Goal: Find specific page/section: Find specific page/section

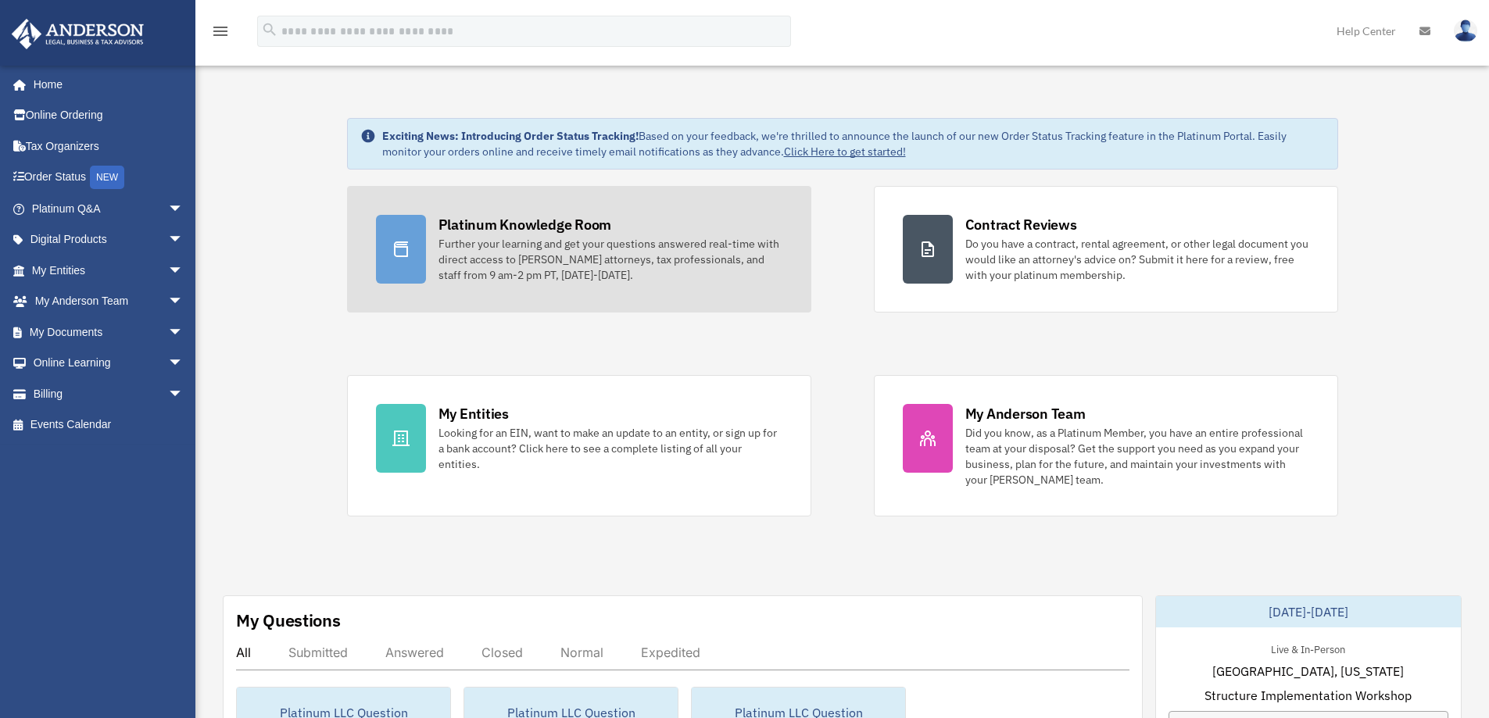
click at [510, 229] on div "Platinum Knowledge Room" at bounding box center [524, 225] width 173 height 20
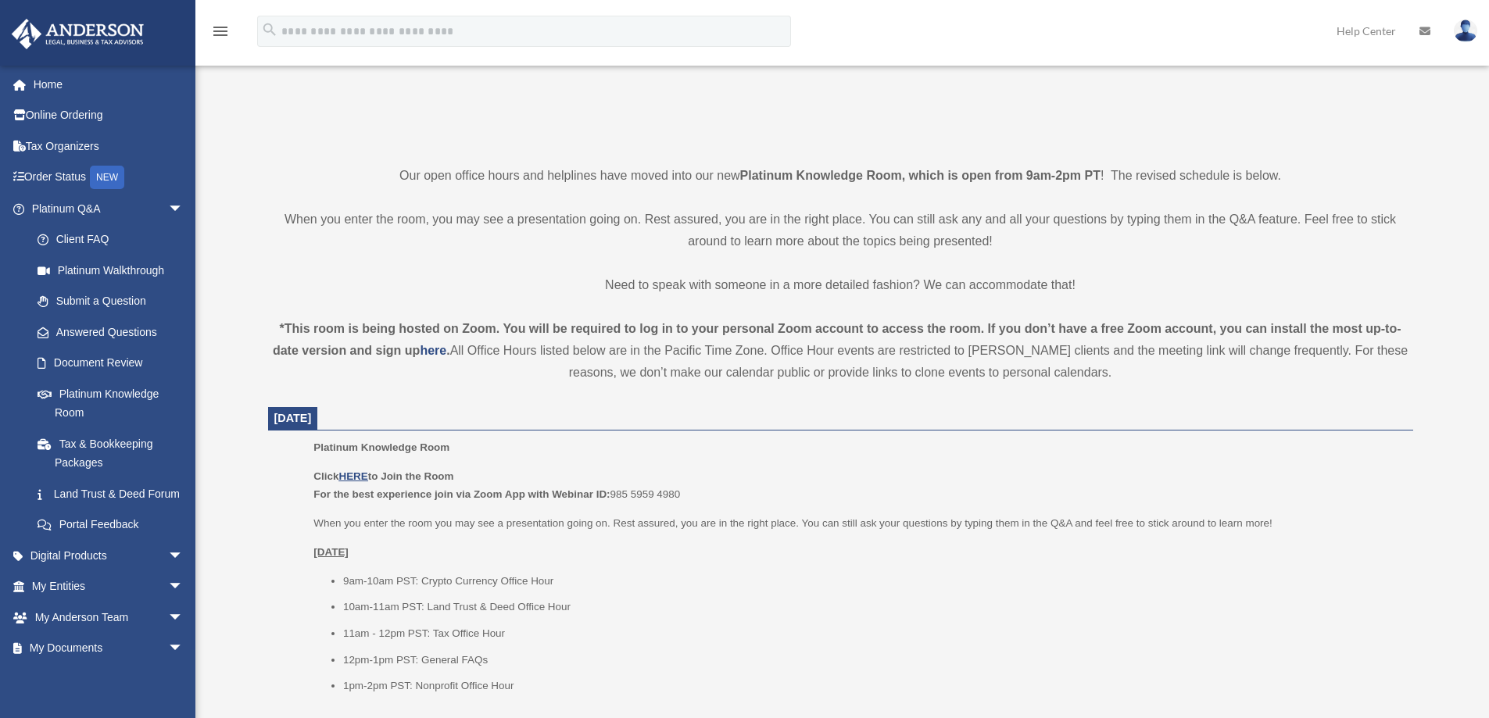
scroll to position [391, 0]
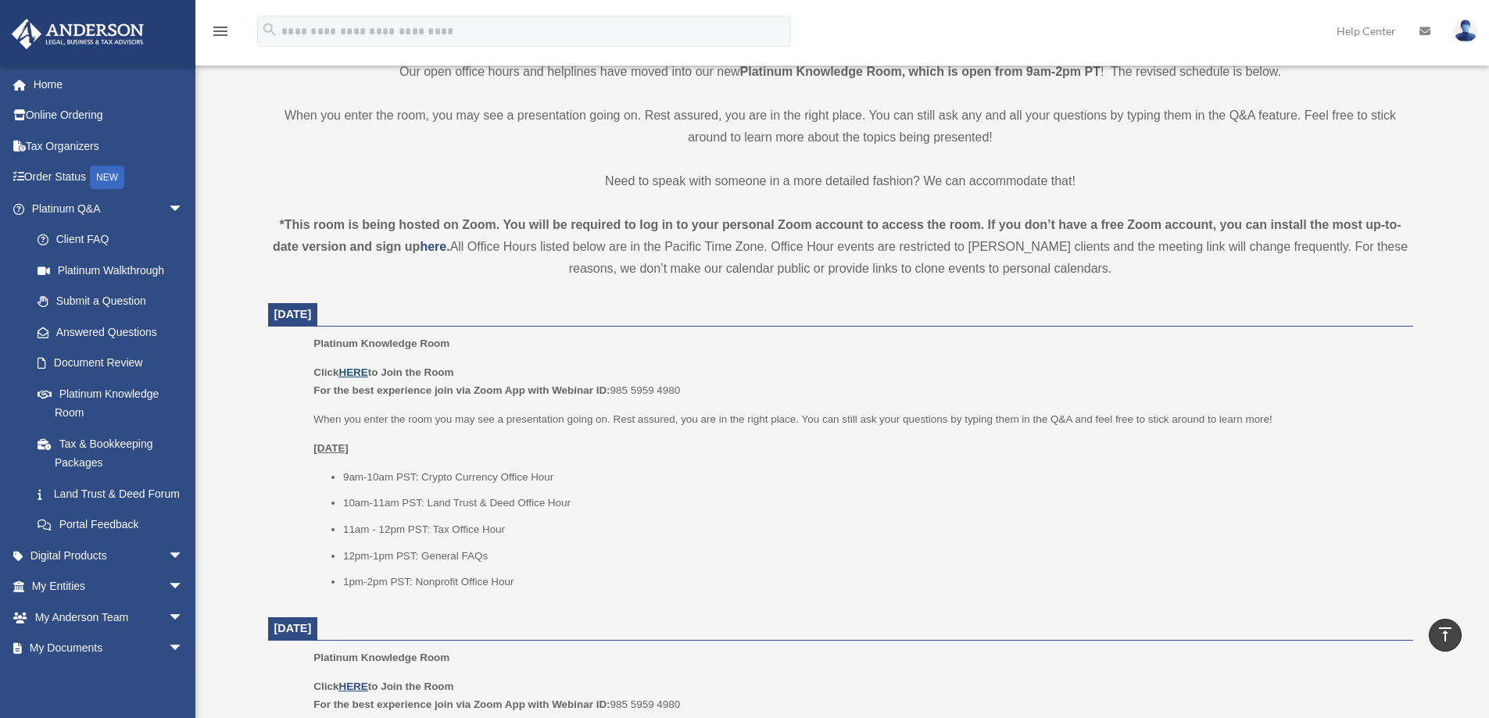
click at [356, 372] on u "HERE" at bounding box center [352, 372] width 29 height 12
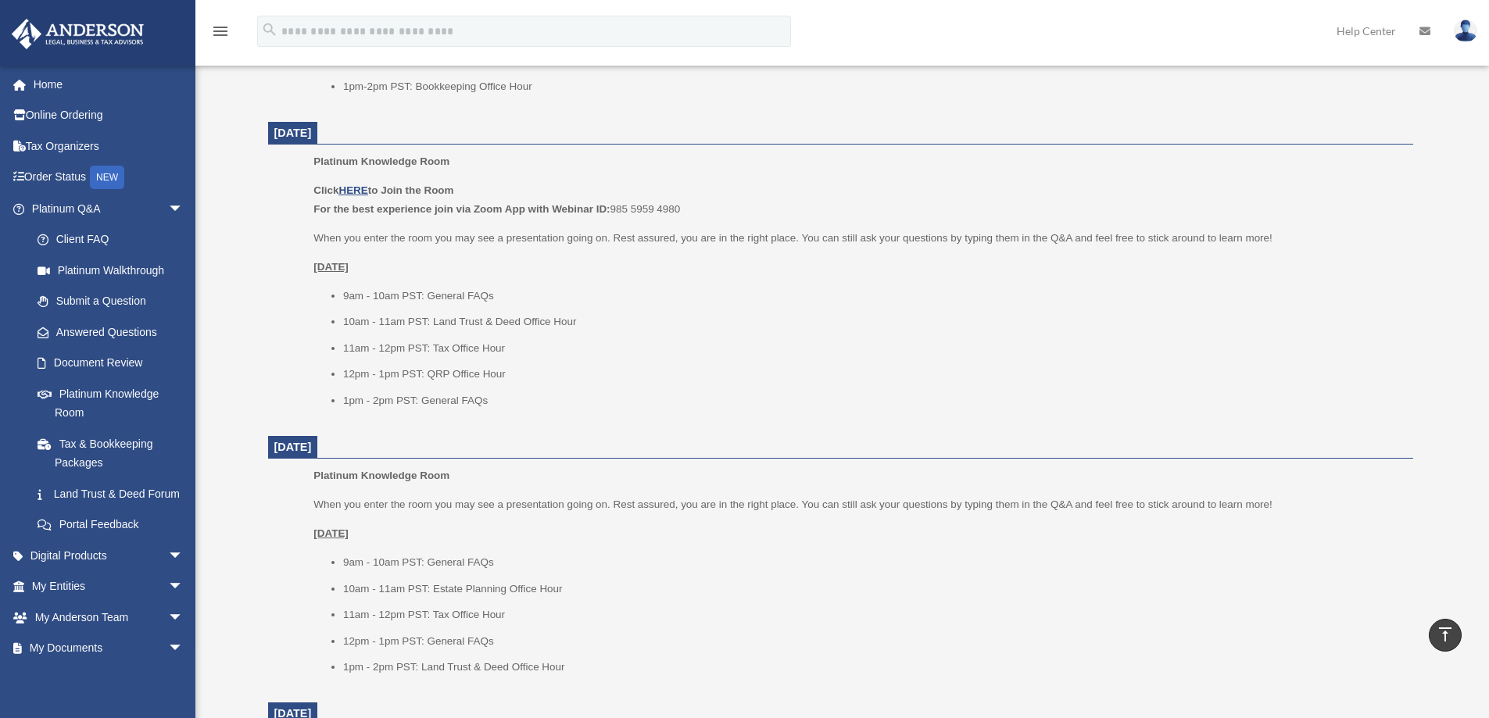
scroll to position [1172, 0]
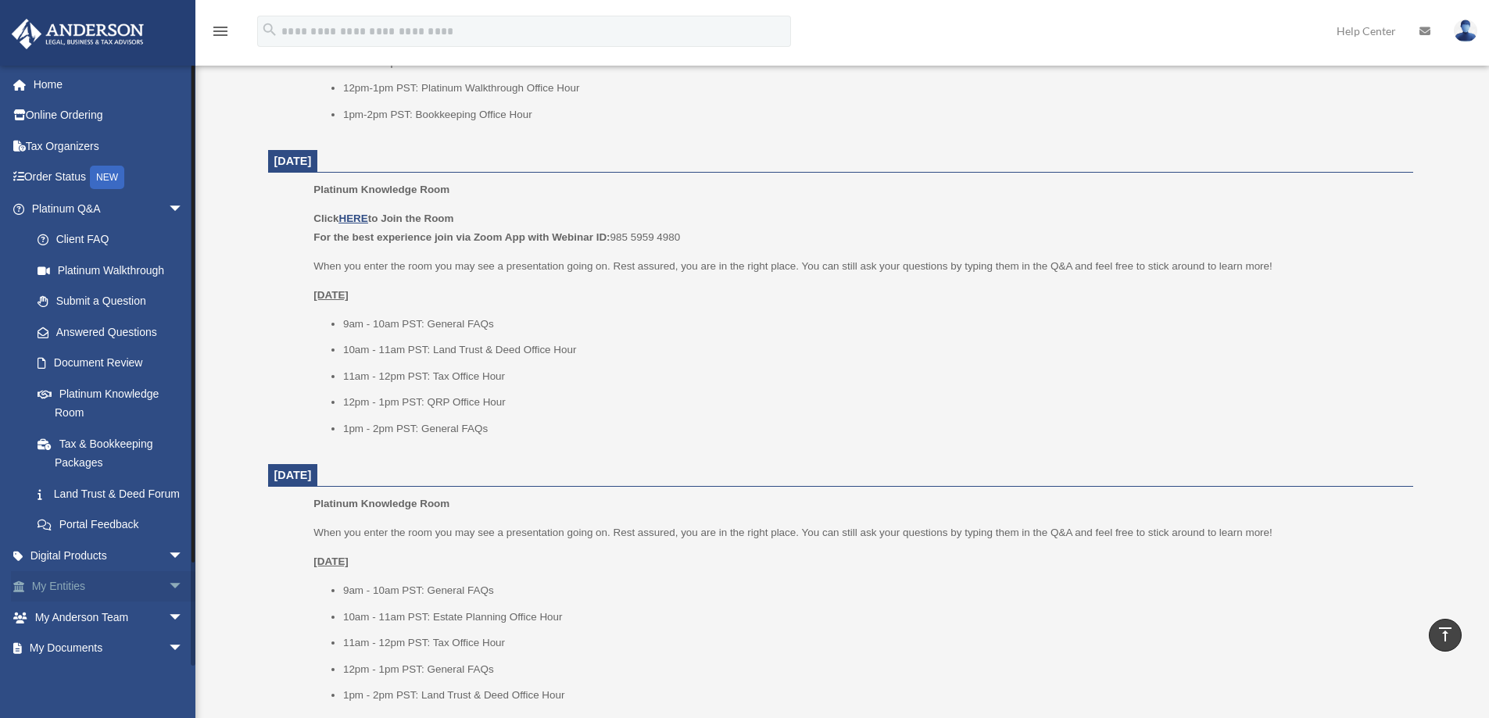
click at [84, 599] on link "My Entities arrow_drop_down" at bounding box center [109, 586] width 196 height 31
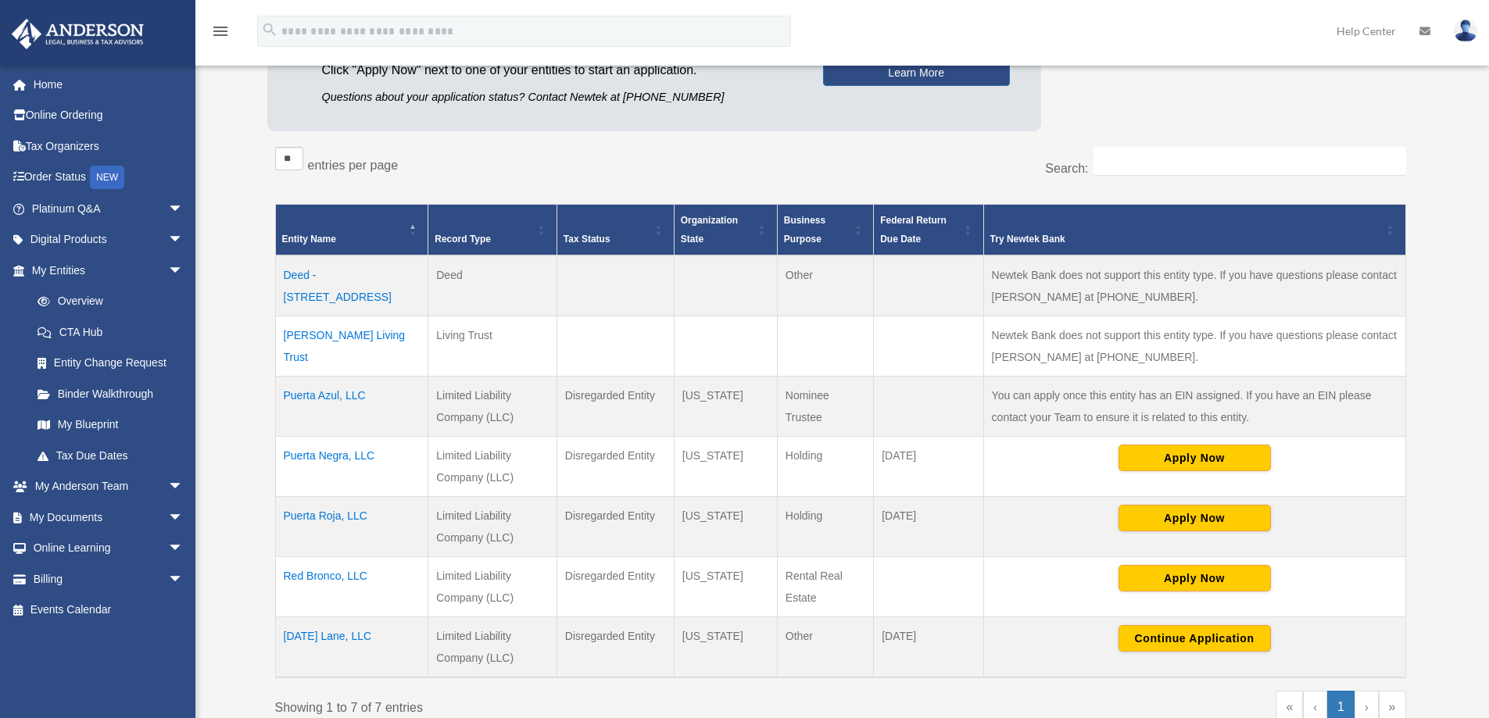
scroll to position [313, 0]
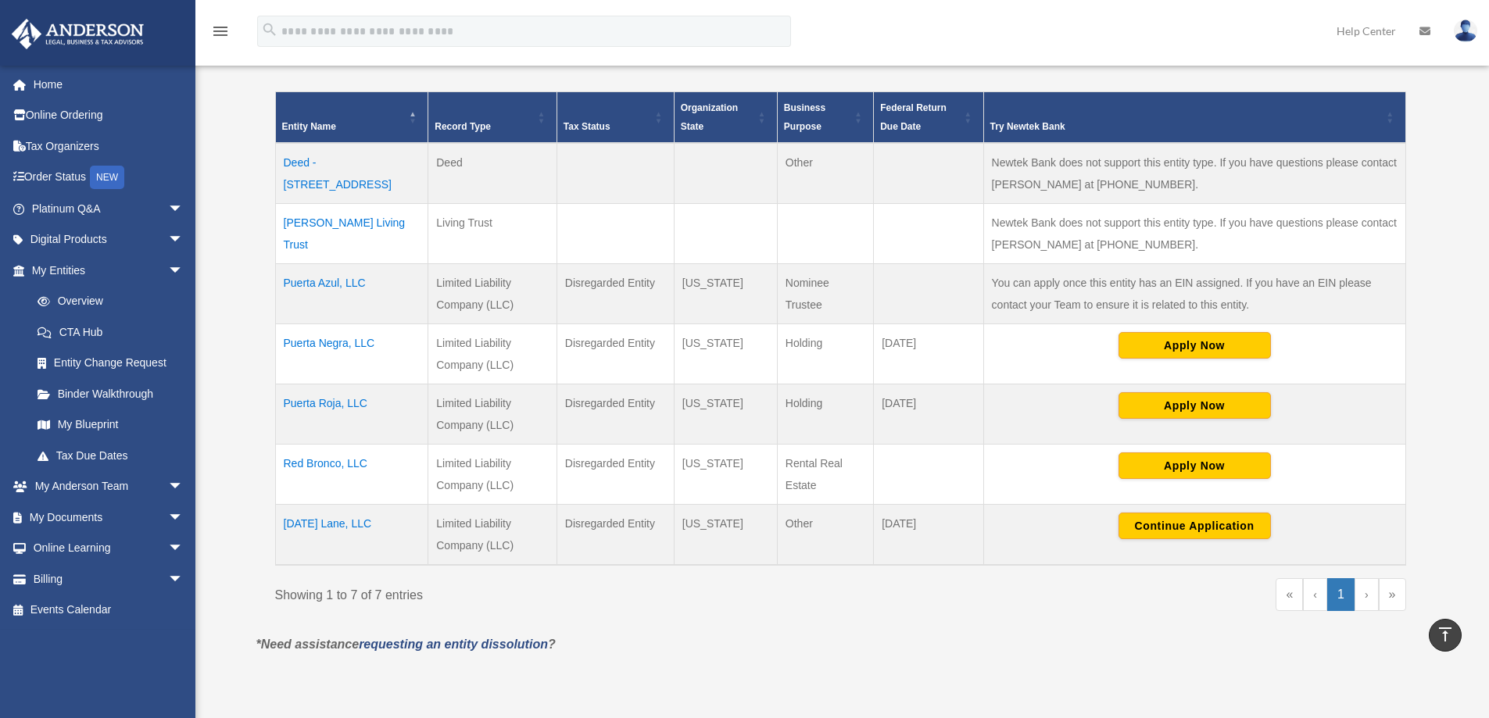
click at [322, 524] on td "Tomorrow Lane, LLC" at bounding box center [351, 535] width 153 height 61
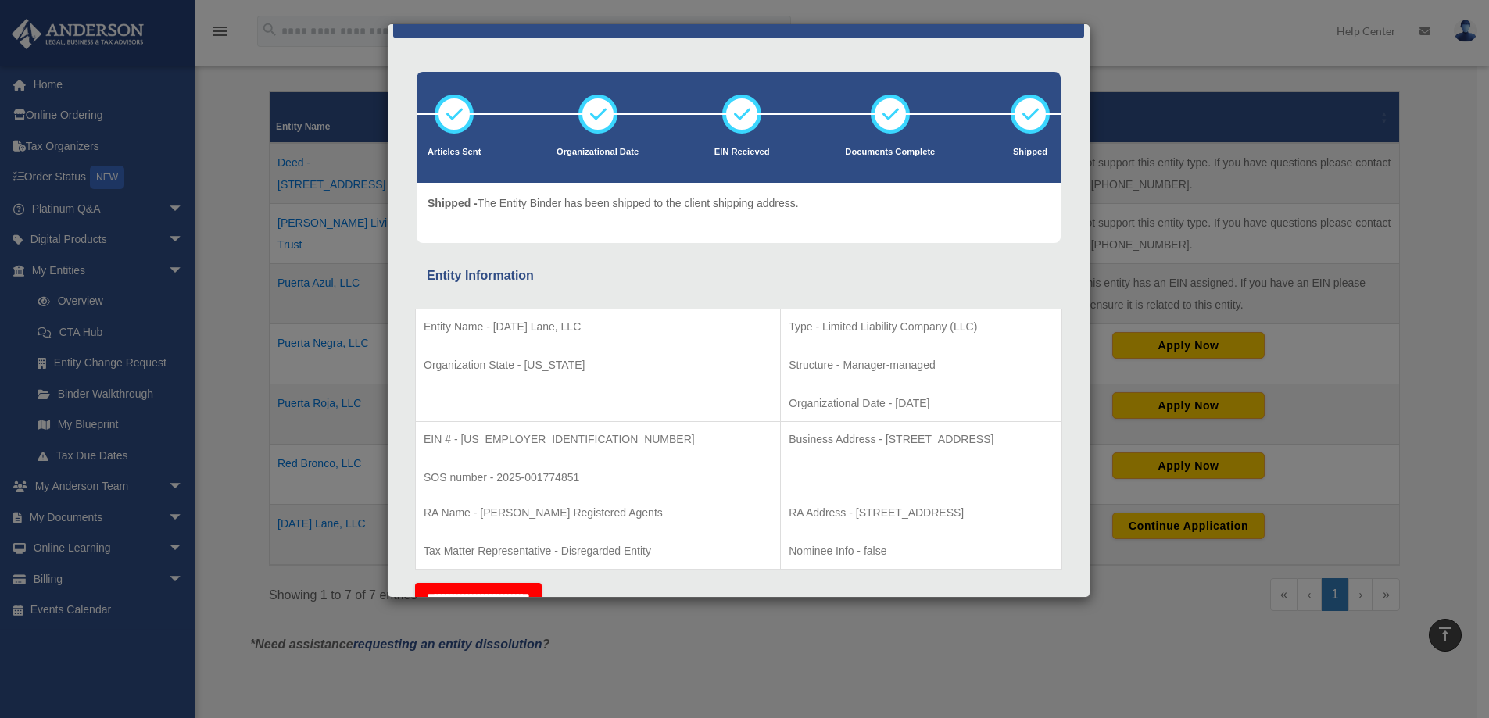
scroll to position [0, 0]
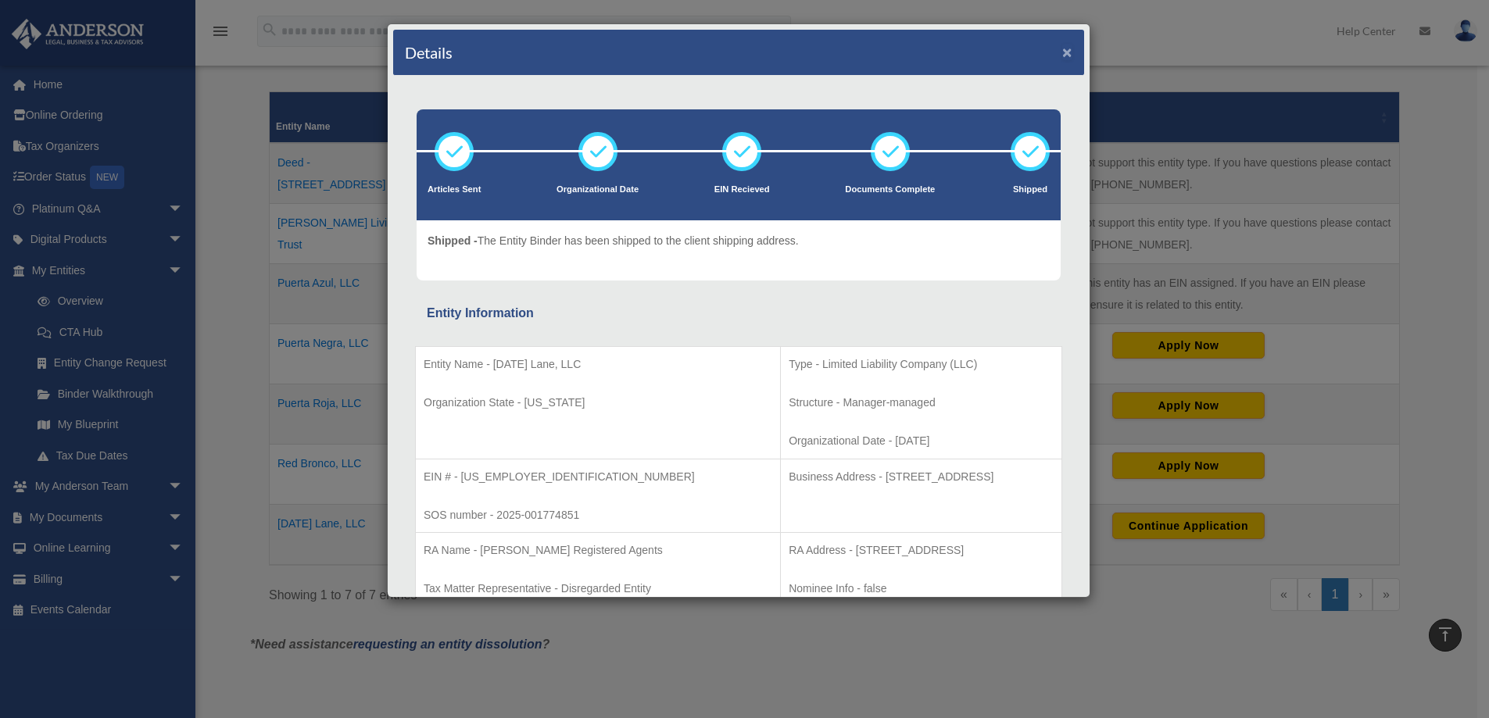
click at [1062, 52] on button "×" at bounding box center [1067, 52] width 10 height 16
